Goal: Book appointment/travel/reservation

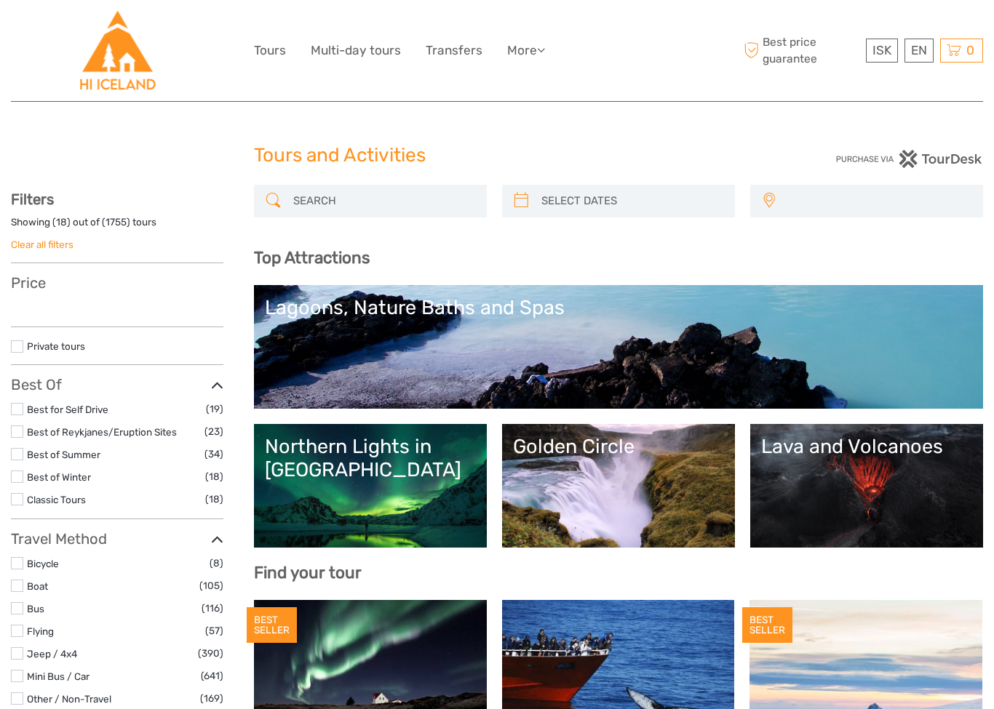
select select
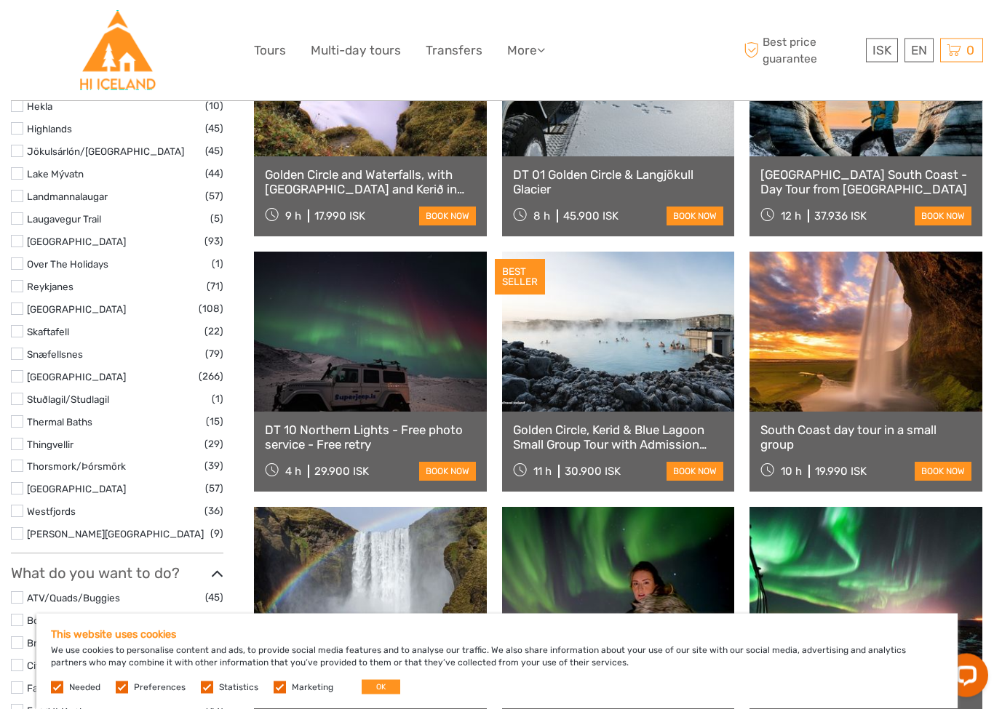
scroll to position [858, 0]
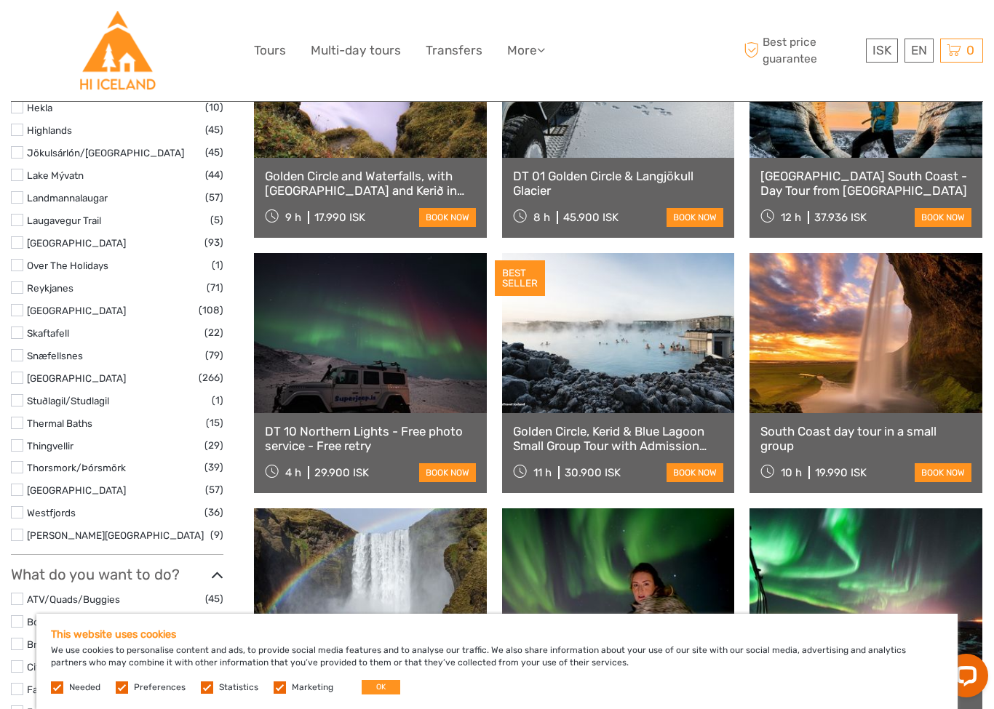
click at [22, 214] on label at bounding box center [17, 220] width 12 height 12
click at [0, 0] on input "checkbox" at bounding box center [0, 0] width 0 height 0
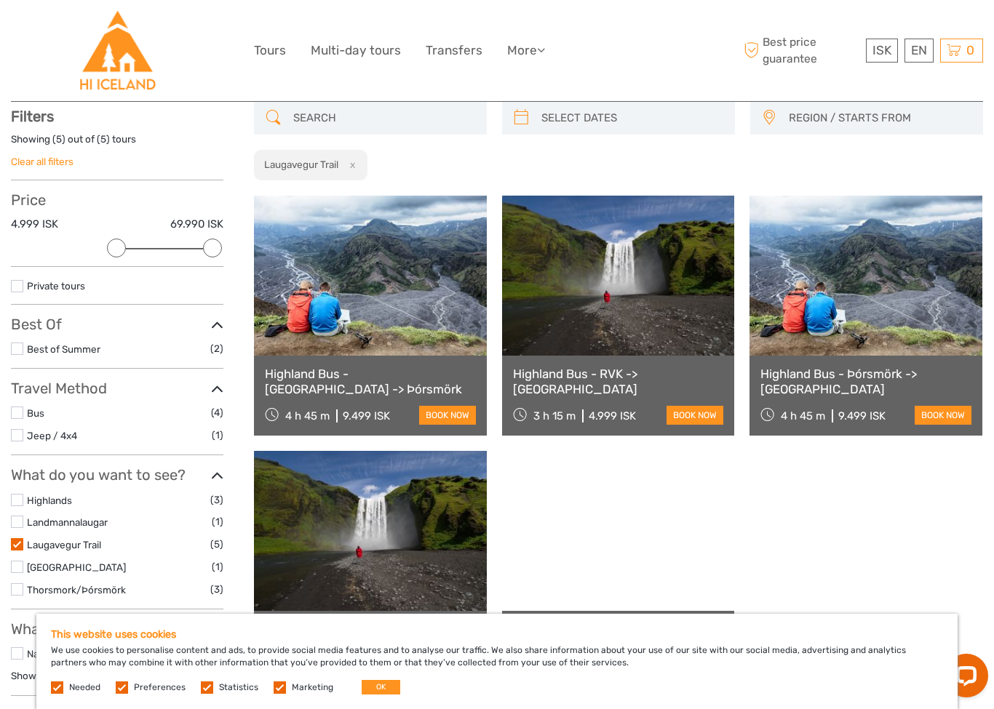
scroll to position [82, 0]
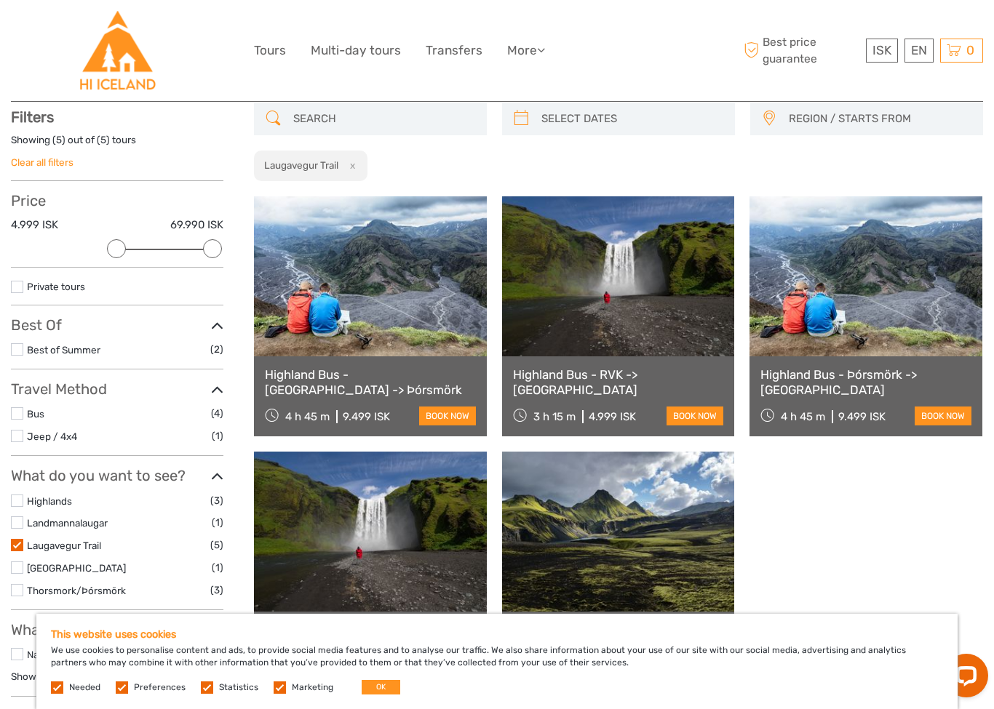
click at [383, 319] on link at bounding box center [370, 276] width 233 height 160
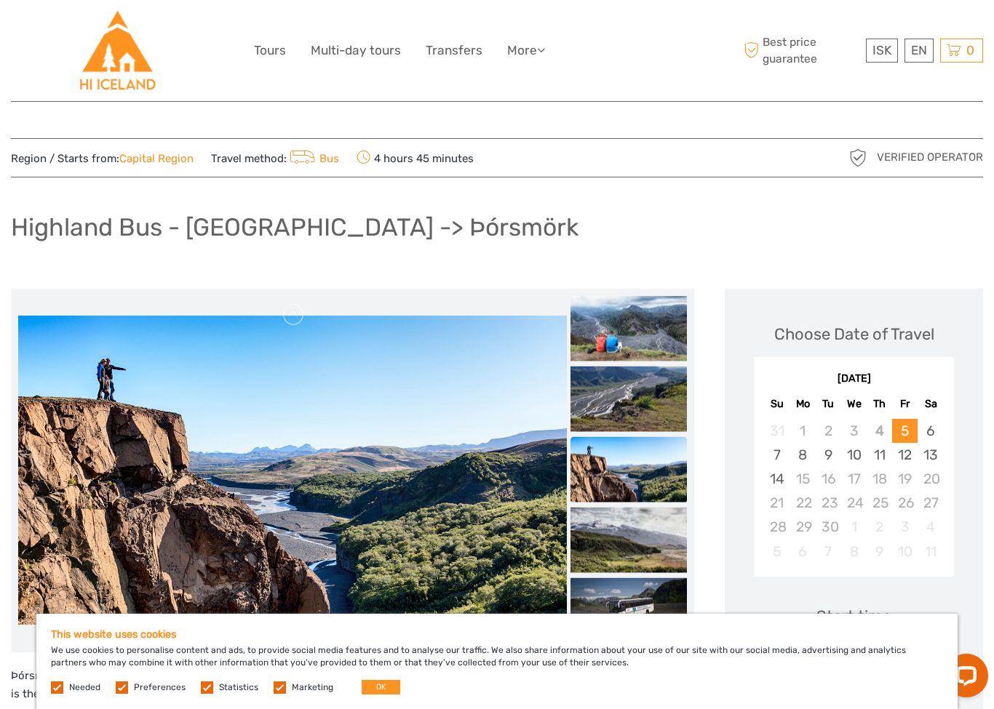
click at [155, 161] on link "Capital Region" at bounding box center [156, 158] width 74 height 13
